Goal: Entertainment & Leisure: Consume media (video, audio)

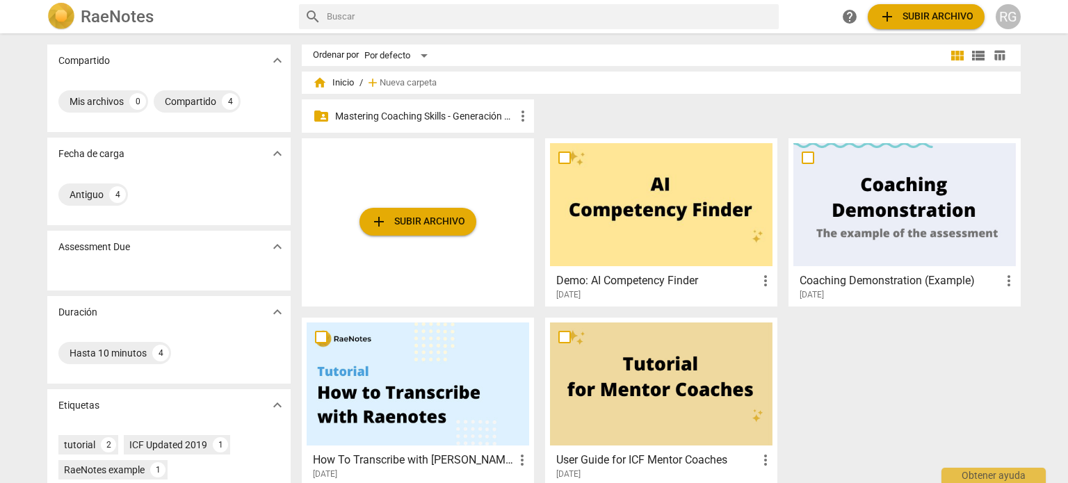
click at [490, 117] on p "Mastering Coaching Skills - Generación 31" at bounding box center [424, 116] width 179 height 15
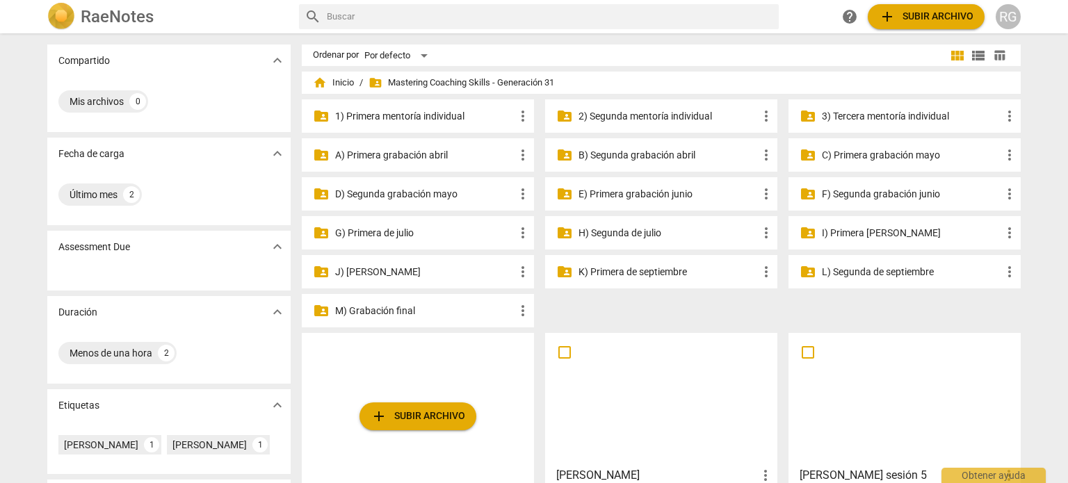
click at [391, 313] on p "M) Grabación final" at bounding box center [424, 311] width 179 height 15
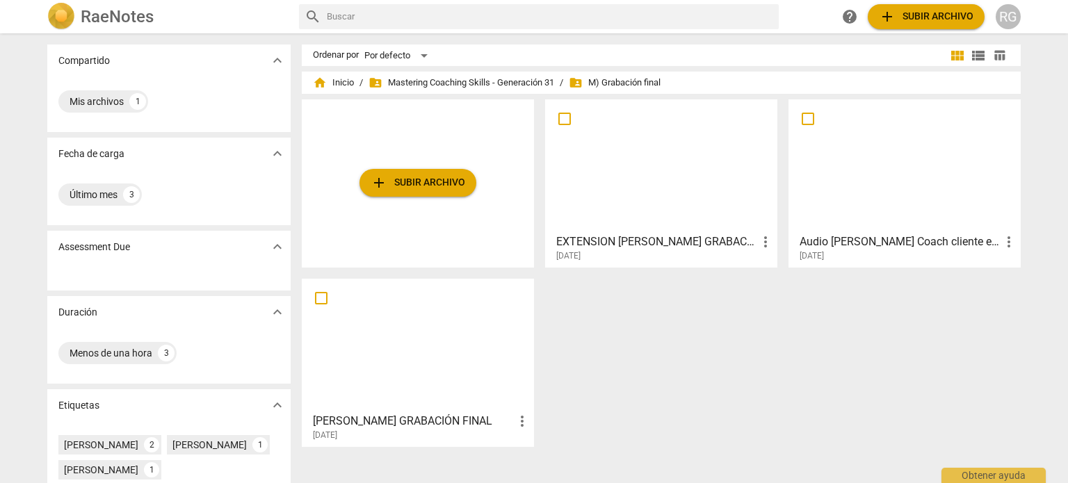
click at [911, 192] on div at bounding box center [905, 165] width 223 height 123
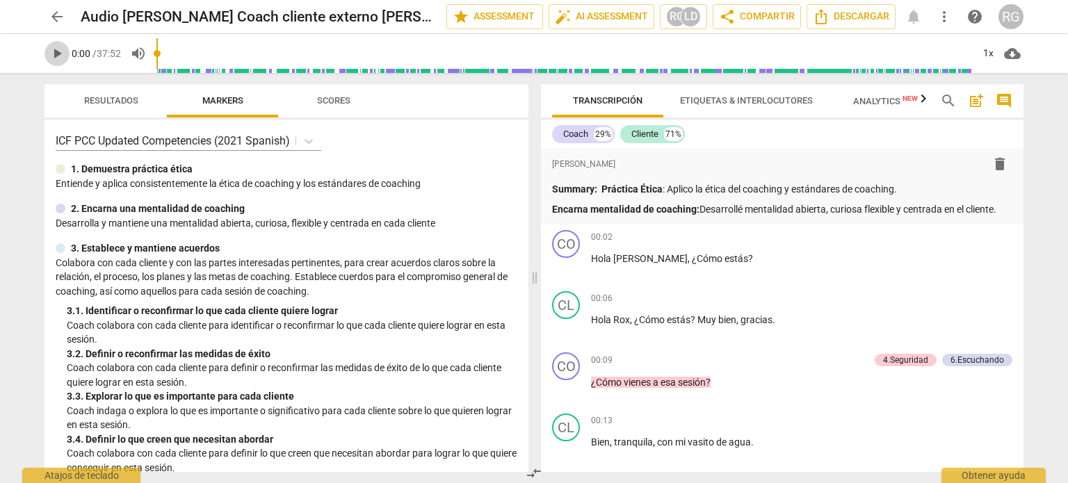
click at [61, 54] on span "play_arrow" at bounding box center [57, 53] width 17 height 17
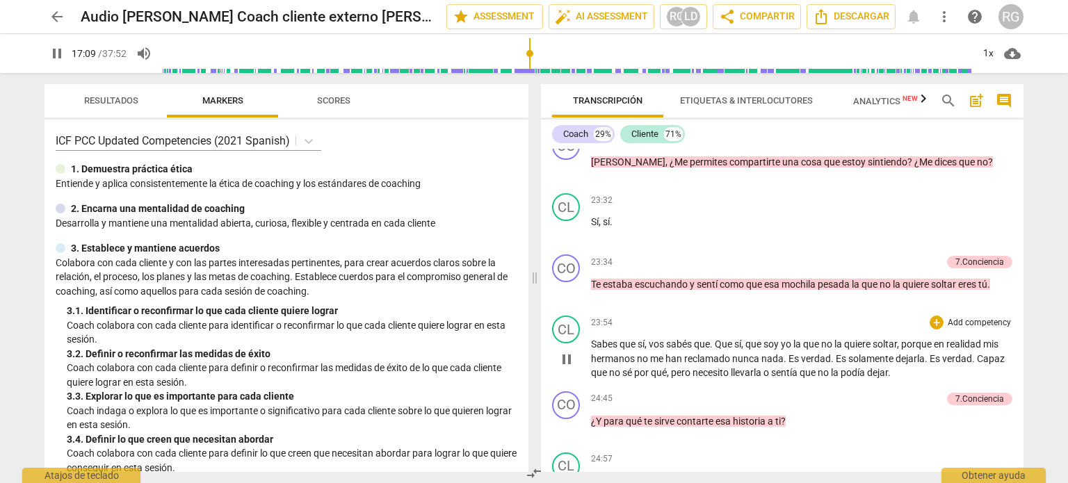
scroll to position [4735, 0]
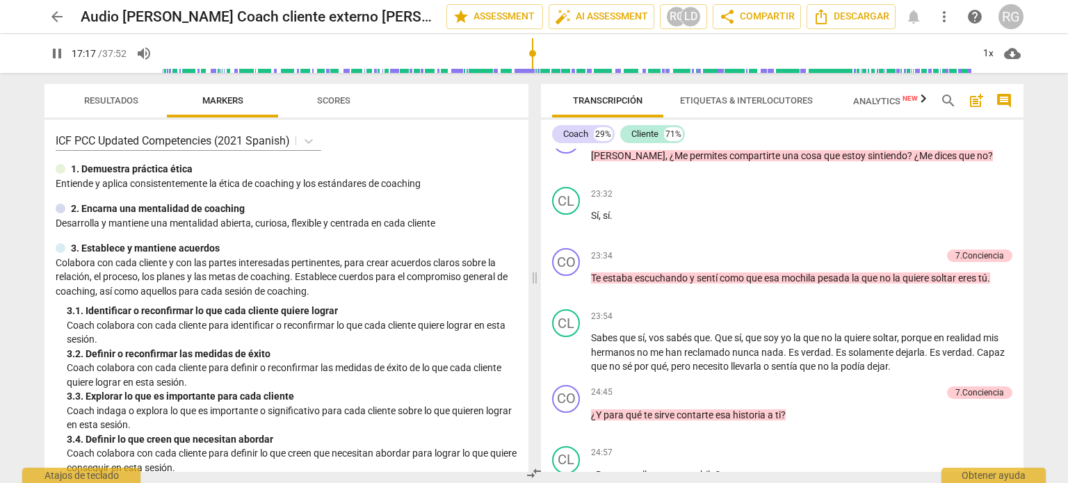
click at [54, 52] on span "pause" at bounding box center [57, 53] width 17 height 17
type input "1037"
